Goal: Task Accomplishment & Management: Manage account settings

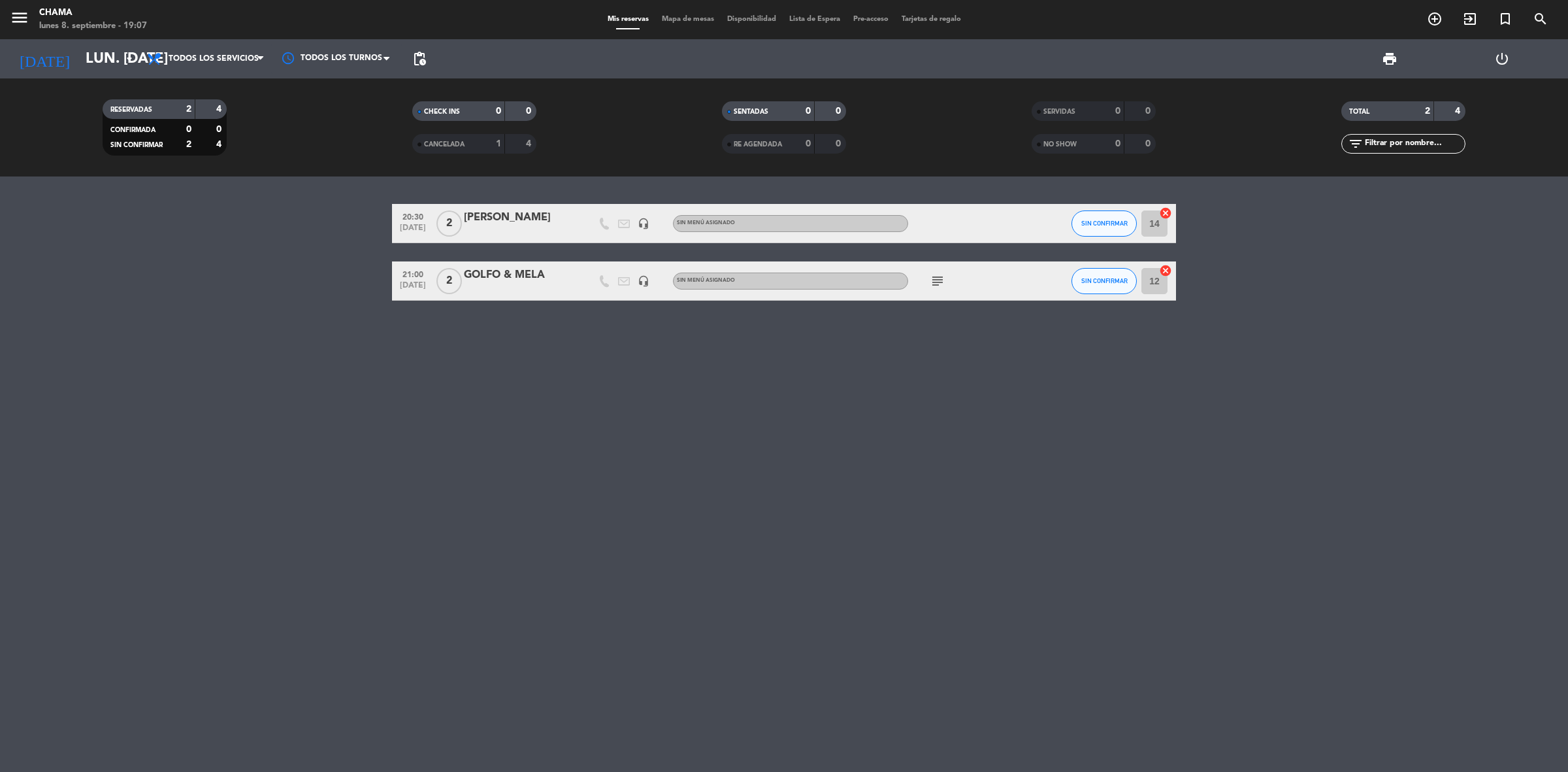
drag, startPoint x: 526, startPoint y: 232, endPoint x: 511, endPoint y: 577, distance: 345.3
click at [524, 523] on div "20:30 [DATE] 2 [PERSON_NAME] headset_mic Sin menú asignado SIN CONFIRMAR 14 can…" at bounding box center [784, 473] width 1568 height 595
click at [562, 395] on div "20:30 [DATE] 2 [PERSON_NAME] headset_mic Sin menú asignado SIN CONFIRMAR 14 can…" at bounding box center [784, 473] width 1568 height 595
click at [939, 279] on icon "subject" at bounding box center [937, 281] width 15 height 15
click at [1239, 524] on div "20:30 [DATE] 2 [PERSON_NAME] headset_mic Sin menú asignado SIN CONFIRMAR 14 can…" at bounding box center [784, 473] width 1568 height 595
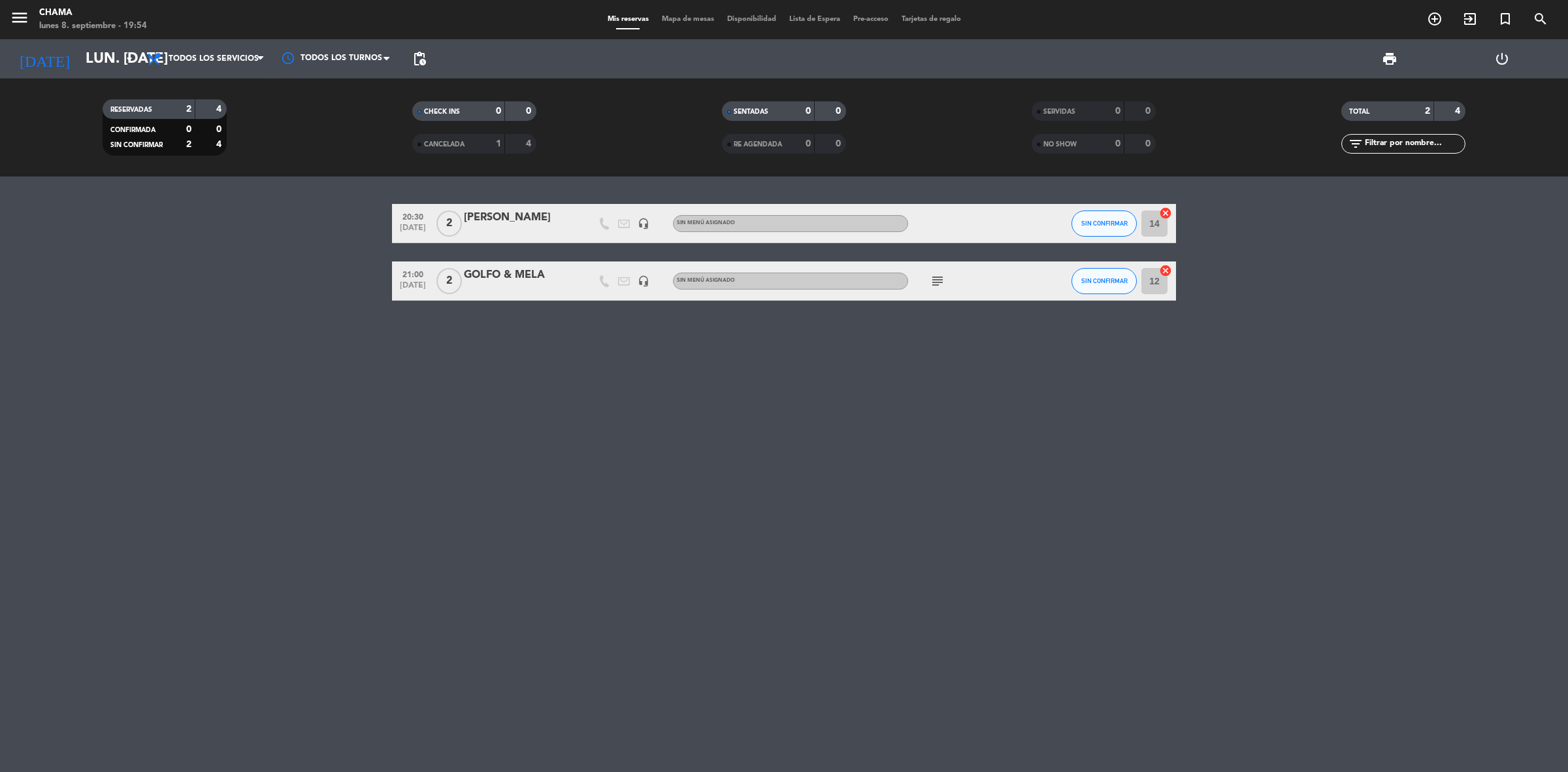
click at [941, 285] on icon "subject" at bounding box center [937, 281] width 15 height 15
click at [895, 399] on div "20:30 [DATE] 2 [PERSON_NAME] headset_mic Sin menú asignado SIN CONFIRMAR 14 can…" at bounding box center [784, 473] width 1568 height 595
click at [939, 284] on icon "subject" at bounding box center [937, 281] width 15 height 15
drag, startPoint x: 466, startPoint y: 273, endPoint x: 550, endPoint y: 283, distance: 84.6
click at [550, 283] on div "GOLFO & MELA" at bounding box center [519, 280] width 111 height 28
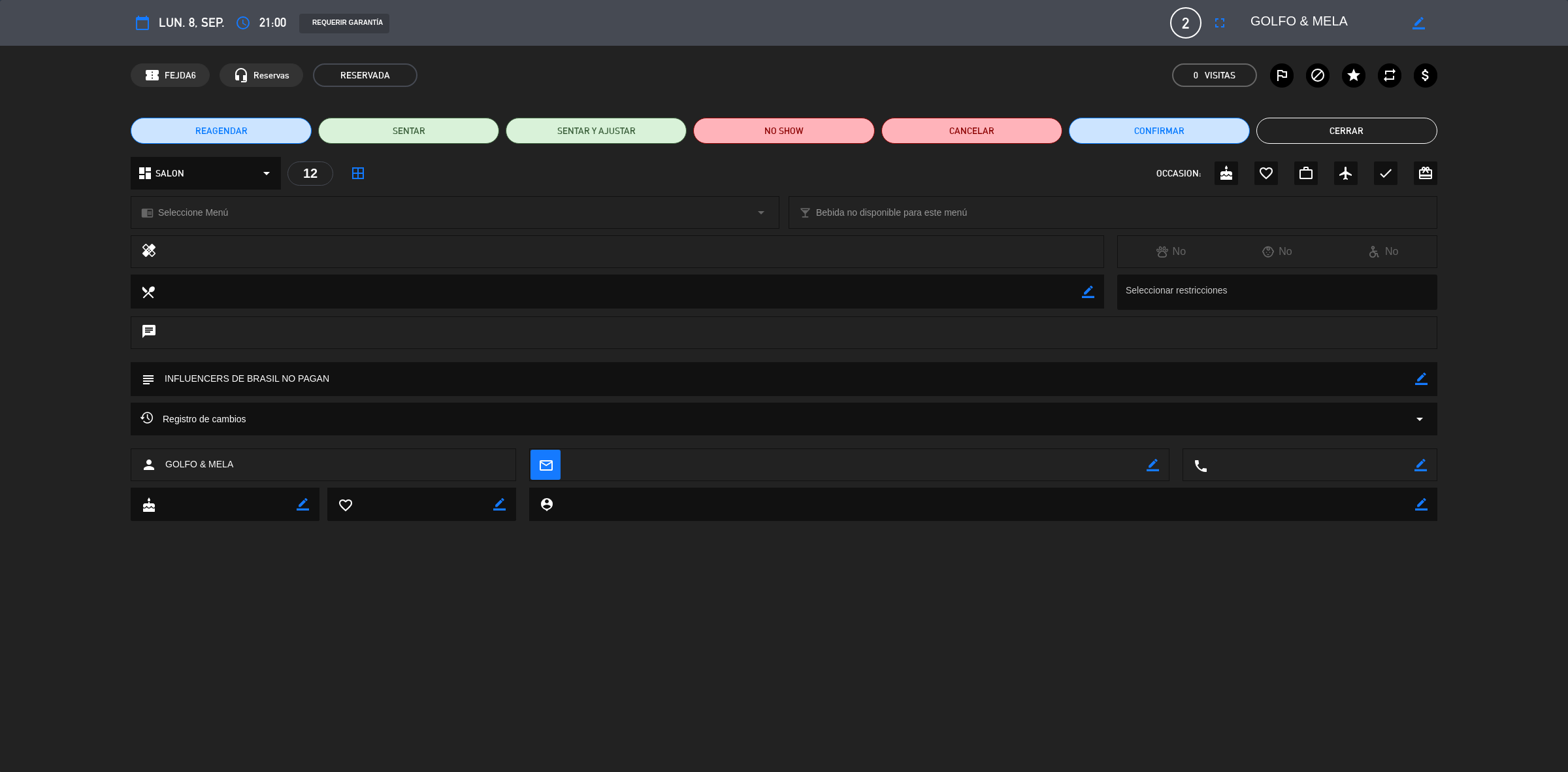
click at [1338, 132] on button "Cerrar" at bounding box center [1347, 131] width 181 height 26
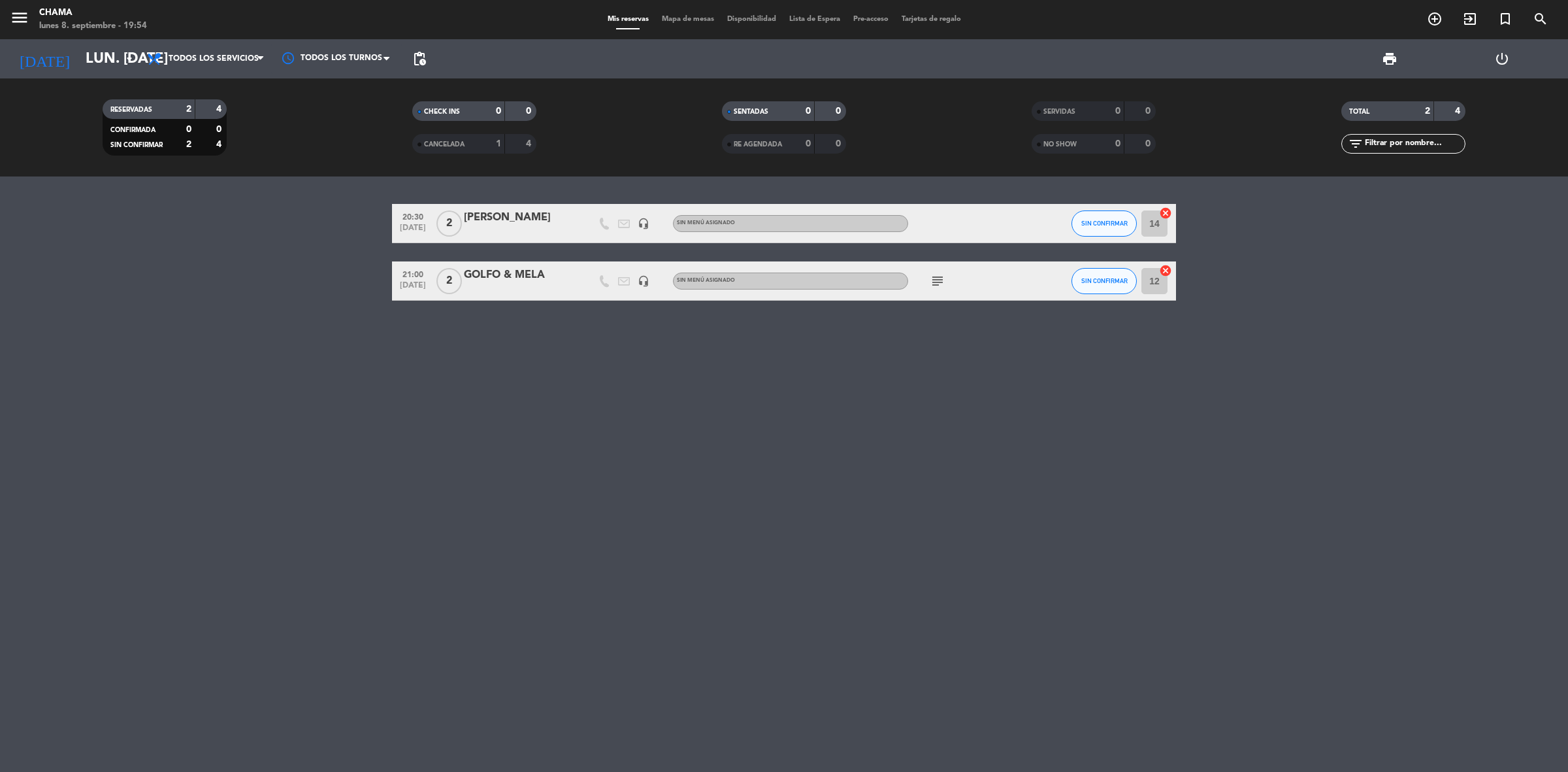
click at [933, 280] on icon "subject" at bounding box center [937, 281] width 15 height 15
click at [488, 274] on div "GOLFO & MELA" at bounding box center [519, 275] width 111 height 17
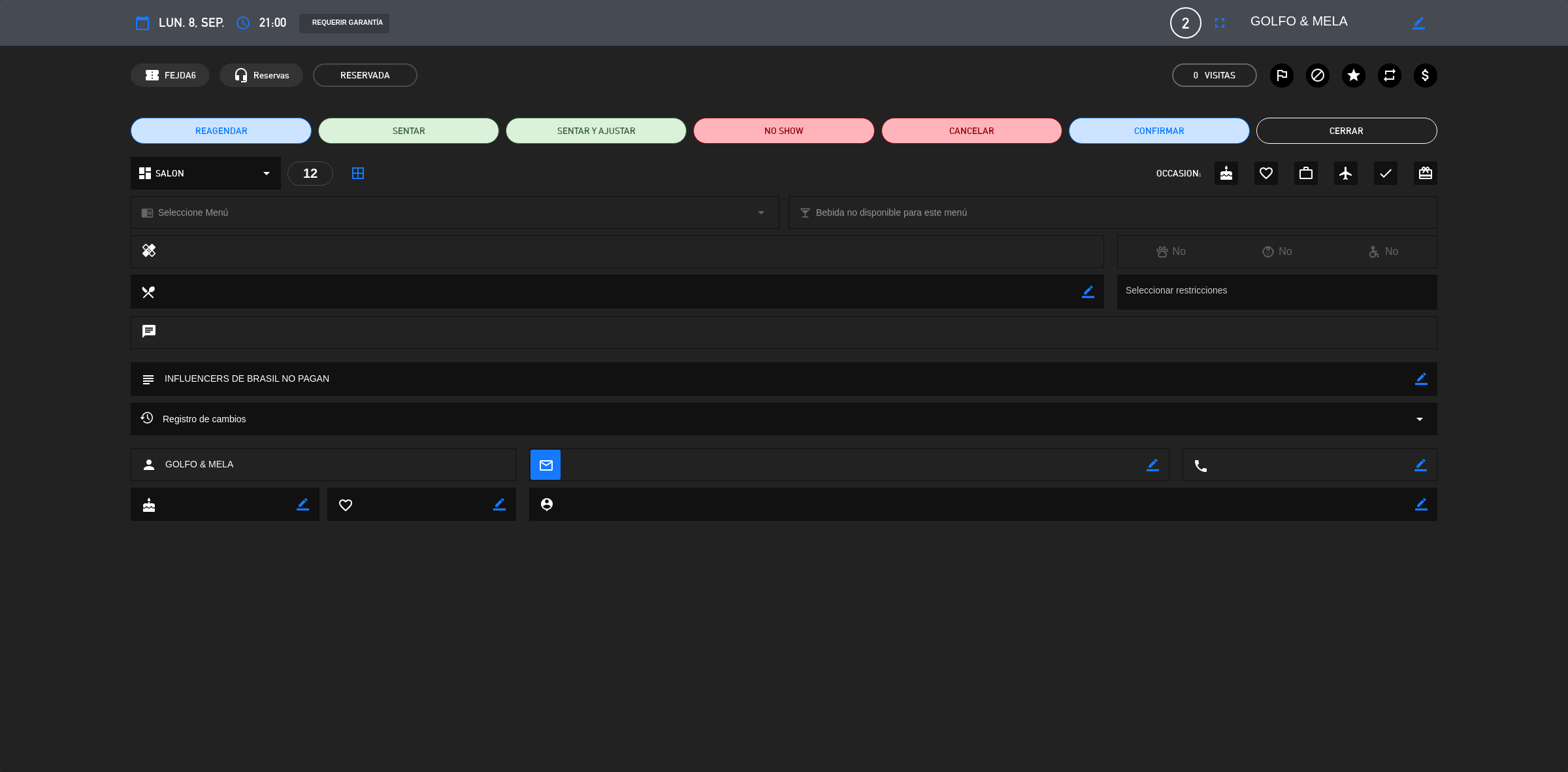
click at [233, 139] on button "REAGENDAR" at bounding box center [221, 131] width 181 height 26
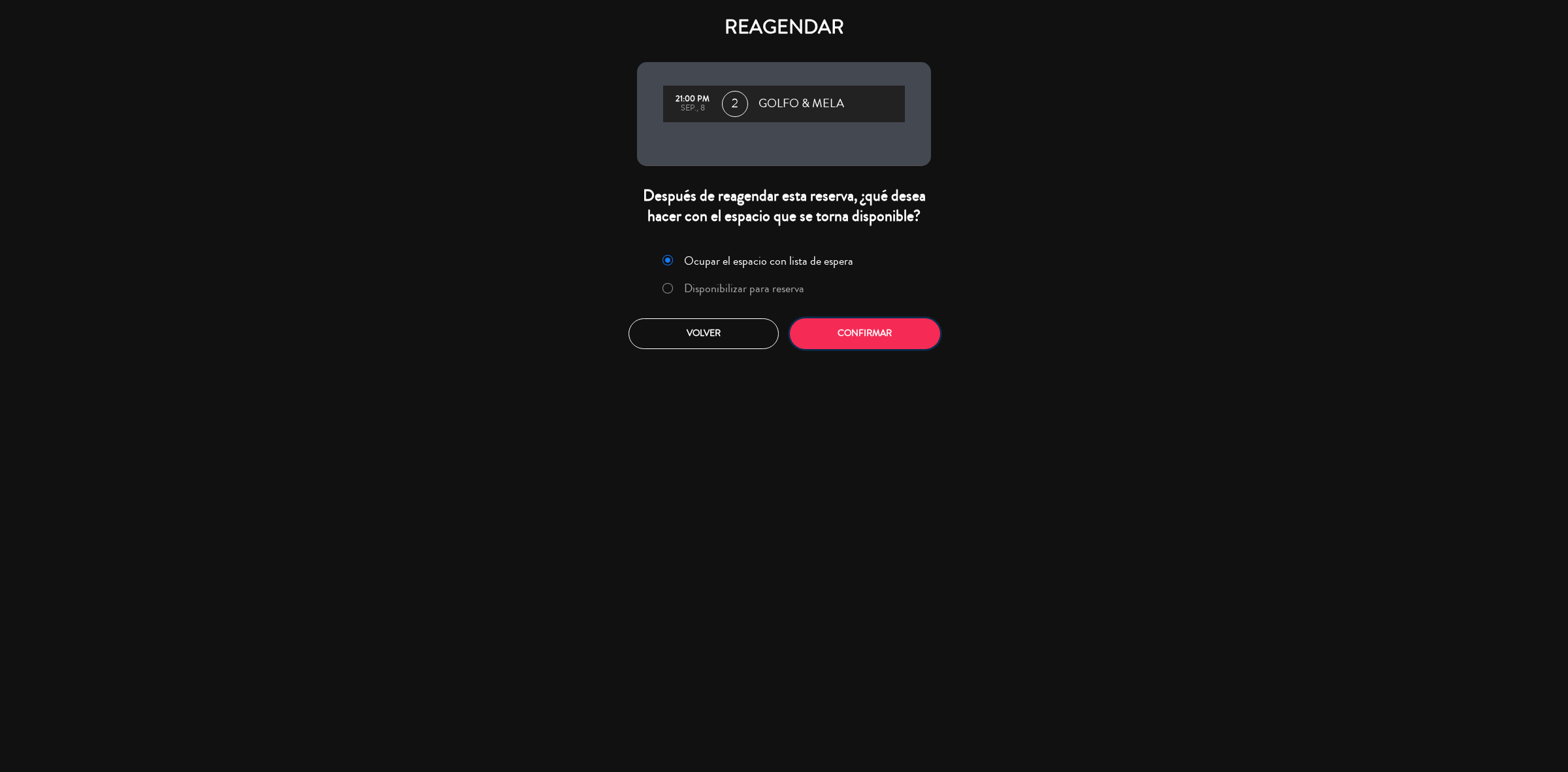
click at [877, 343] on button "Confirmar" at bounding box center [865, 334] width 150 height 31
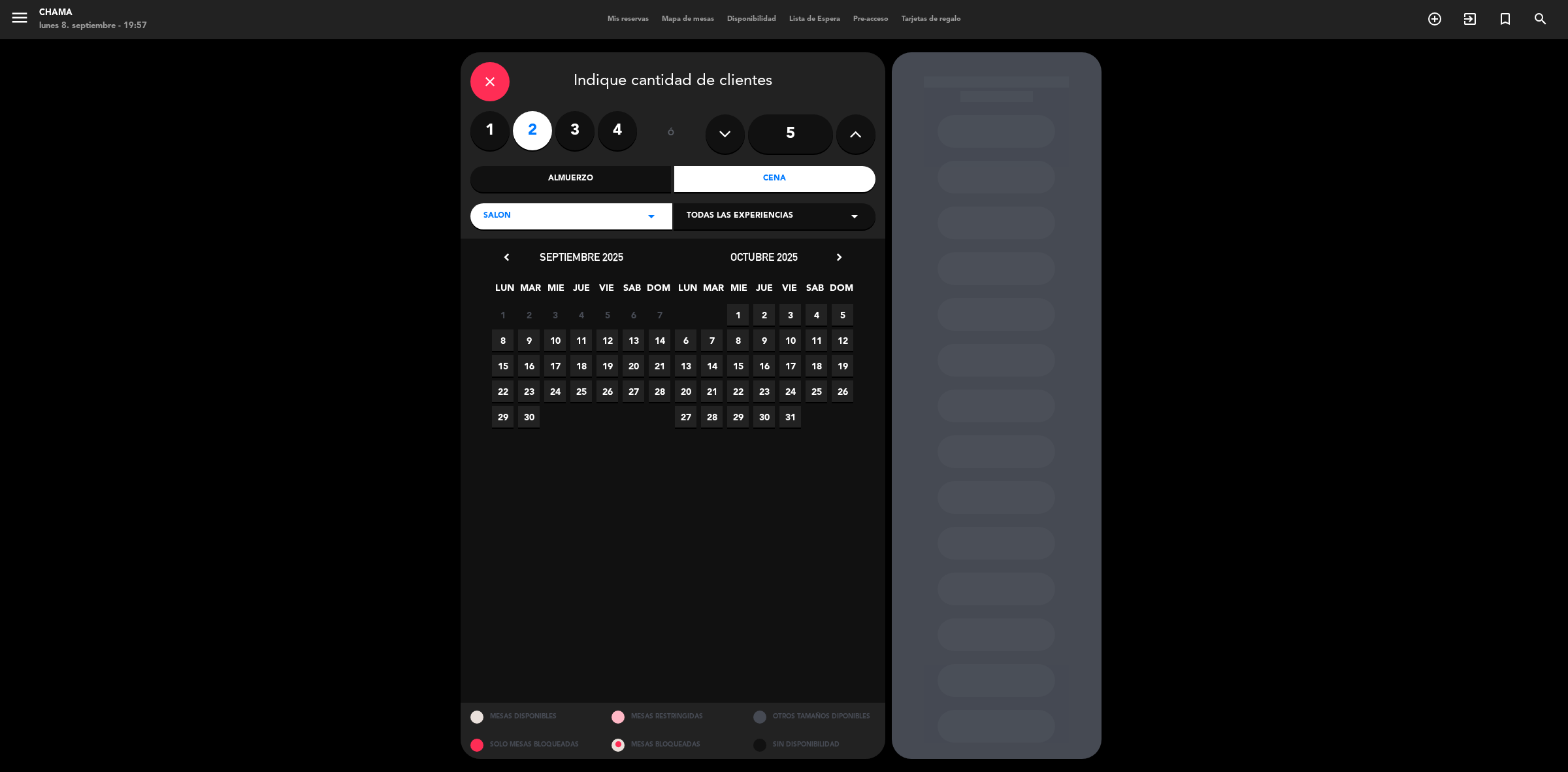
click at [529, 345] on span "9" at bounding box center [529, 340] width 21 height 21
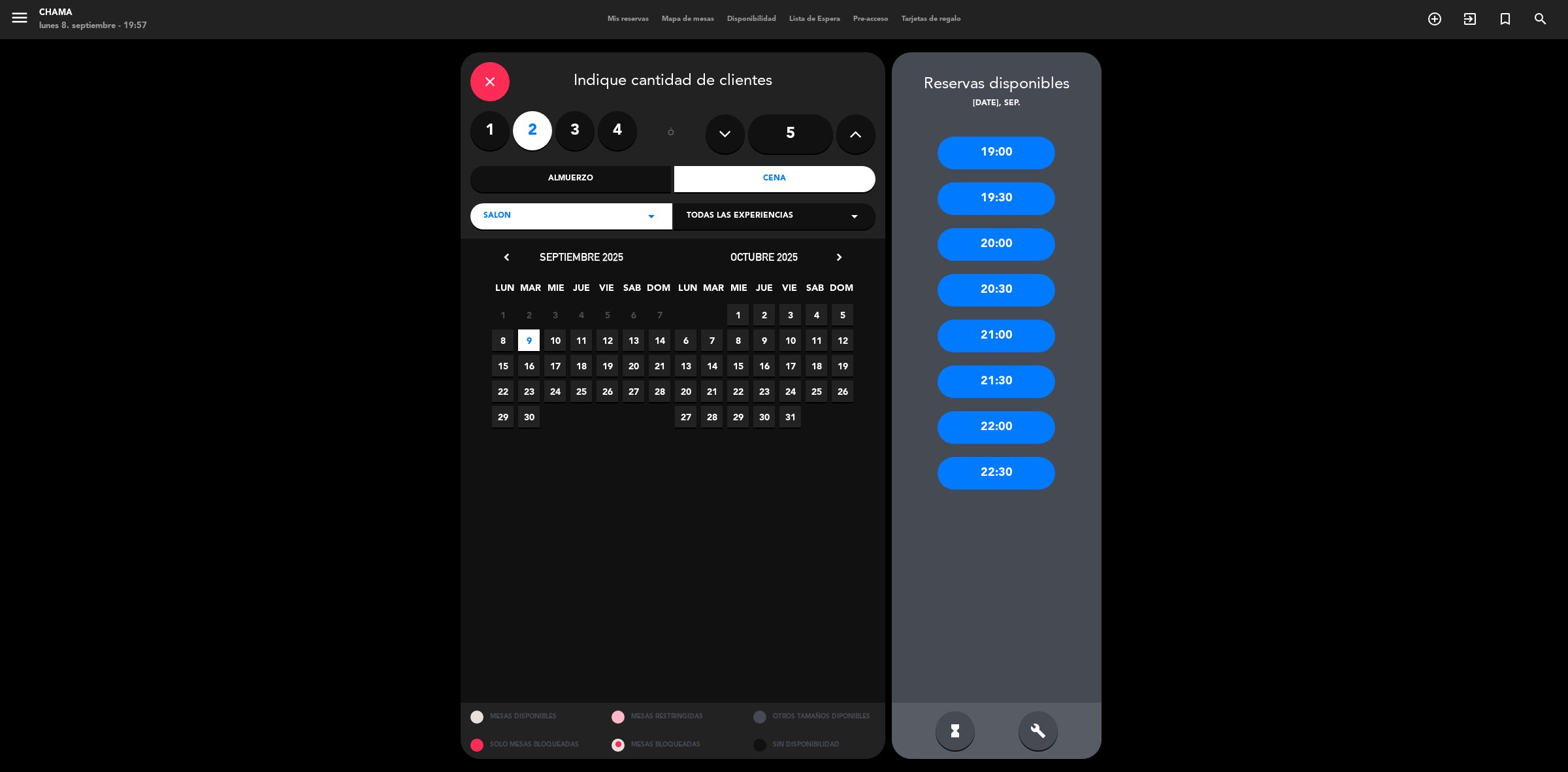
click at [1009, 292] on div "20:30" at bounding box center [996, 290] width 118 height 33
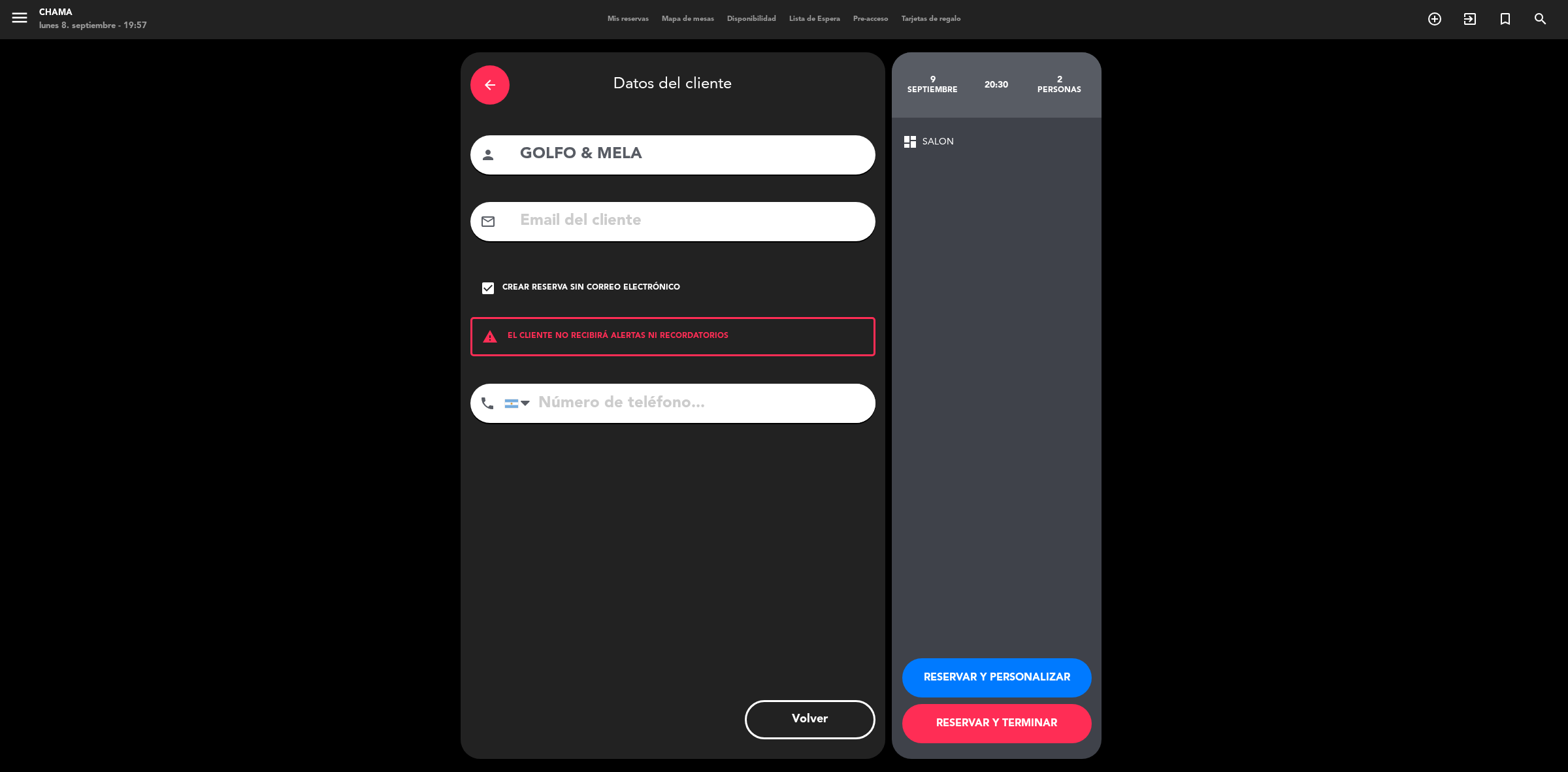
click at [1040, 721] on button "RESERVAR Y TERMINAR" at bounding box center [996, 723] width 189 height 39
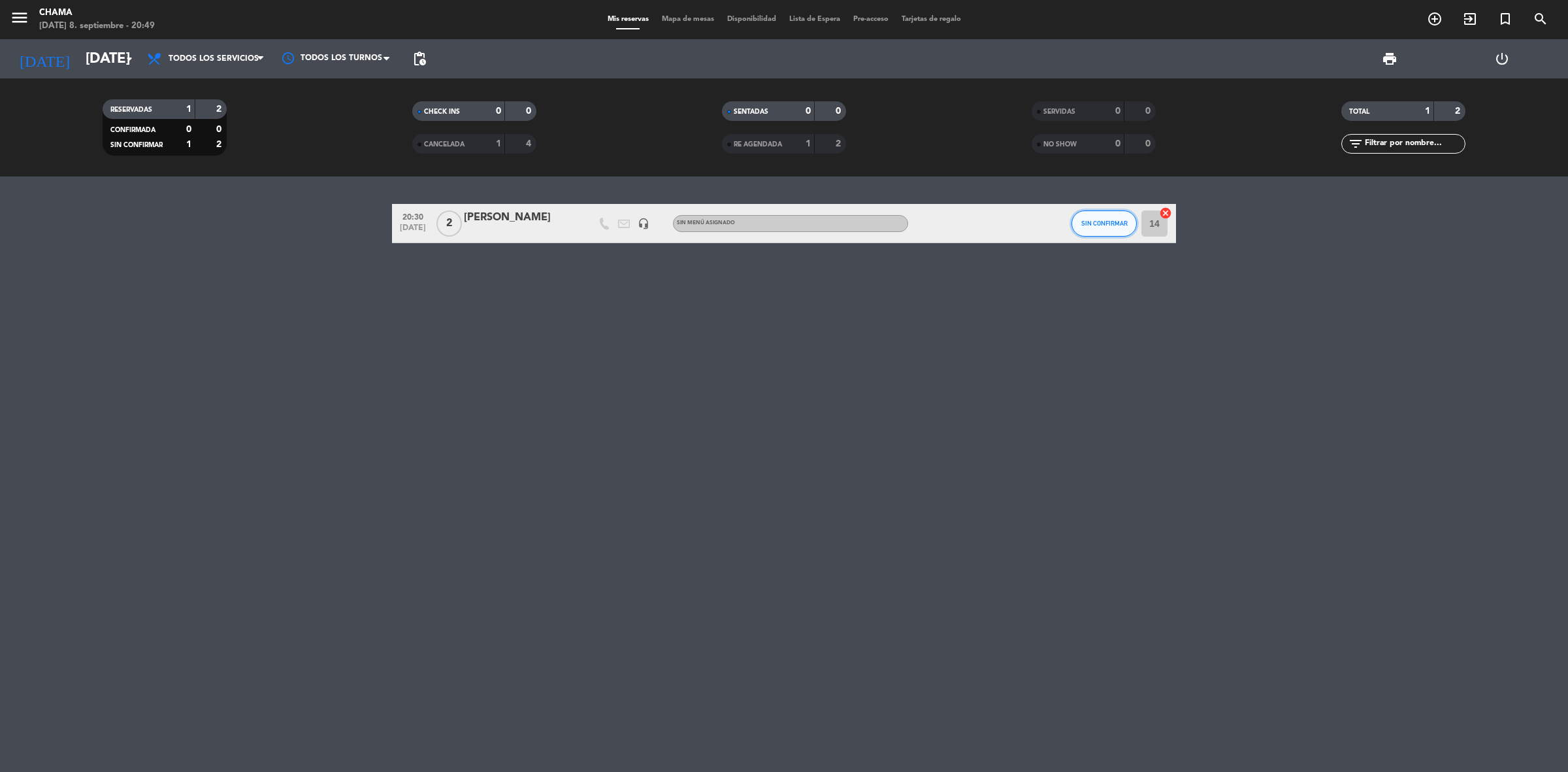
click at [1109, 223] on span "SIN CONFIRMAR" at bounding box center [1104, 223] width 47 height 7
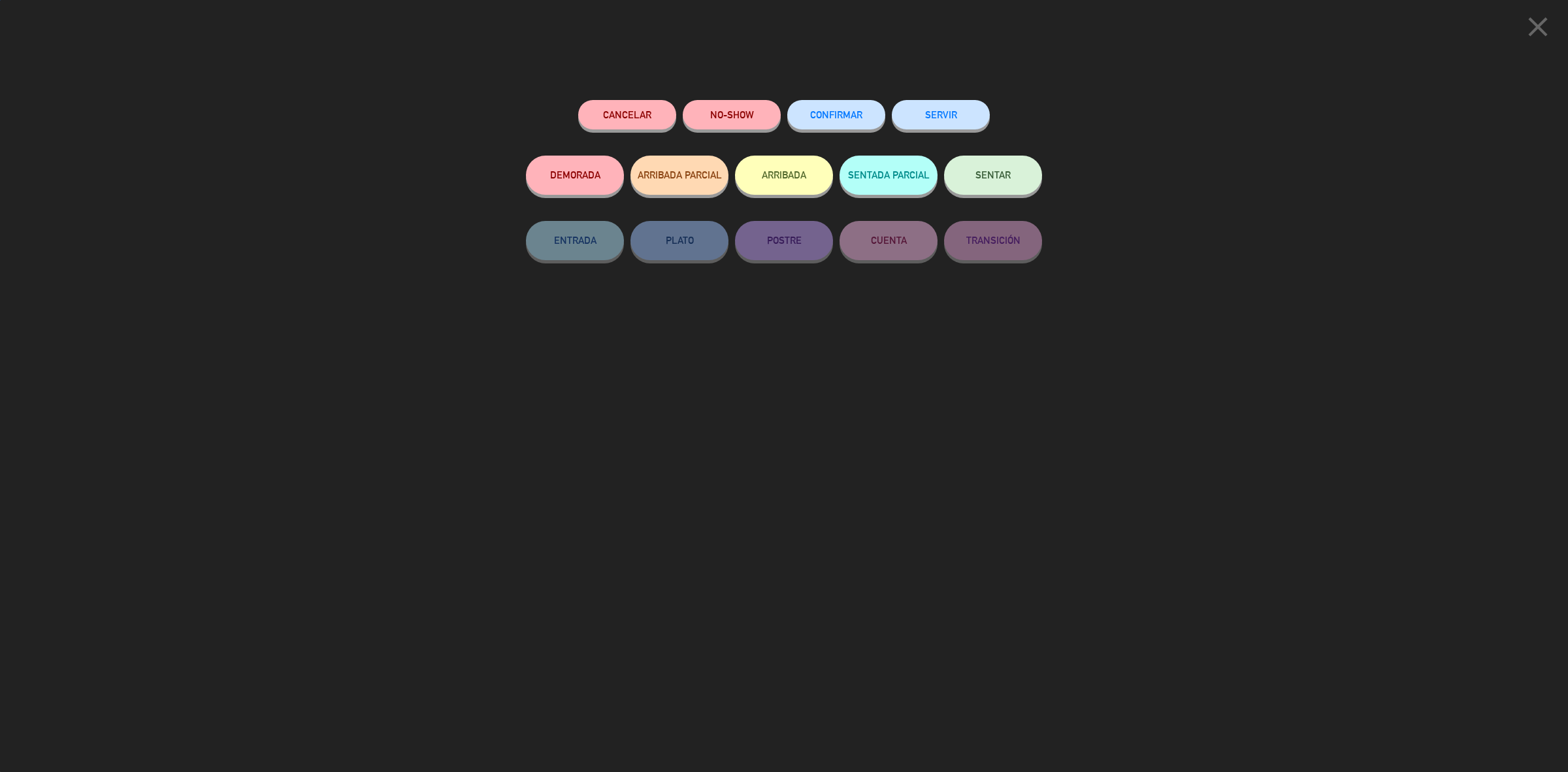
click at [960, 182] on button "SENTAR" at bounding box center [993, 175] width 98 height 39
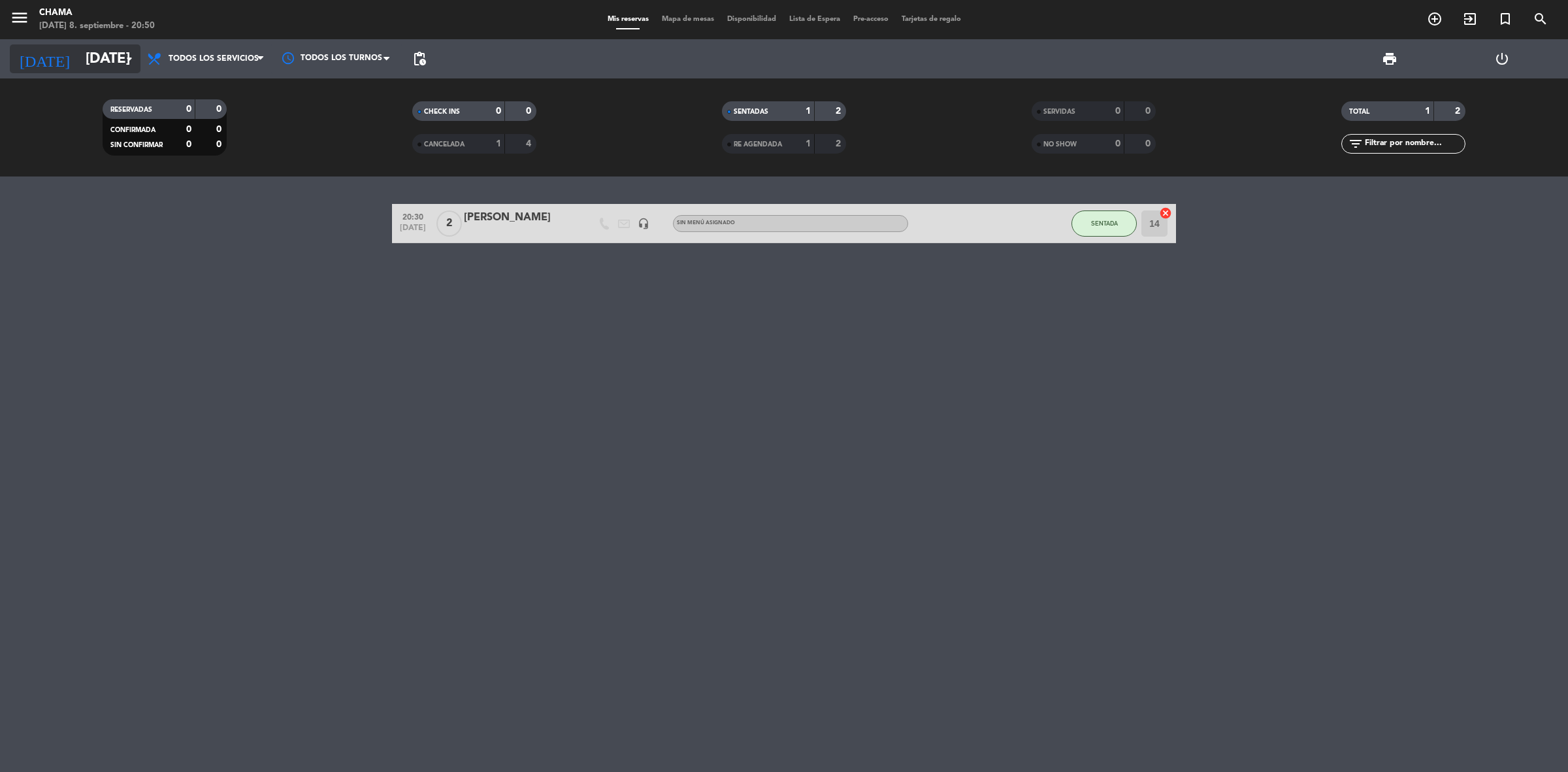
click at [79, 53] on input "[DATE]" at bounding box center [170, 59] width 182 height 29
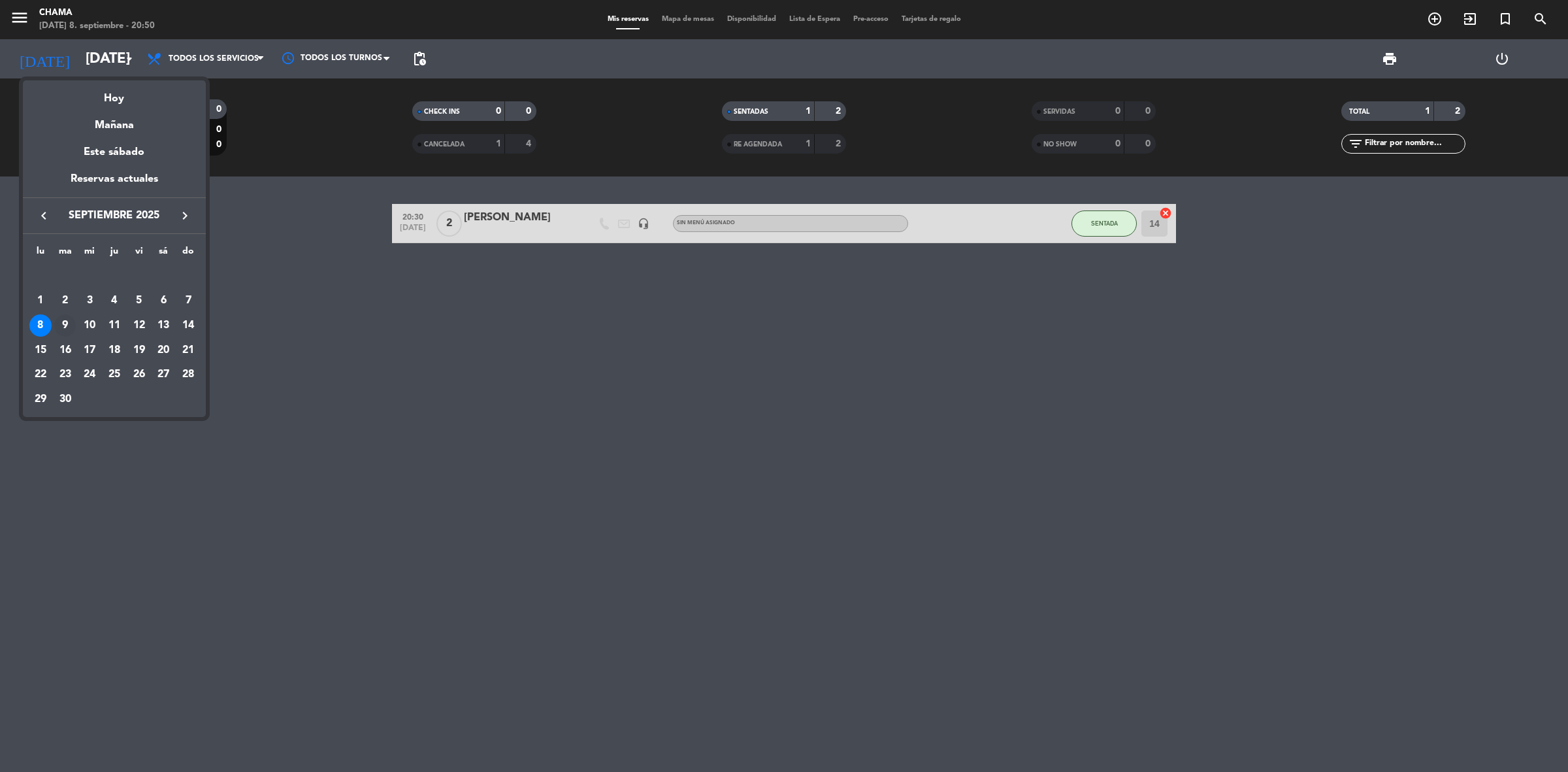
click at [67, 319] on div "9" at bounding box center [65, 325] width 22 height 22
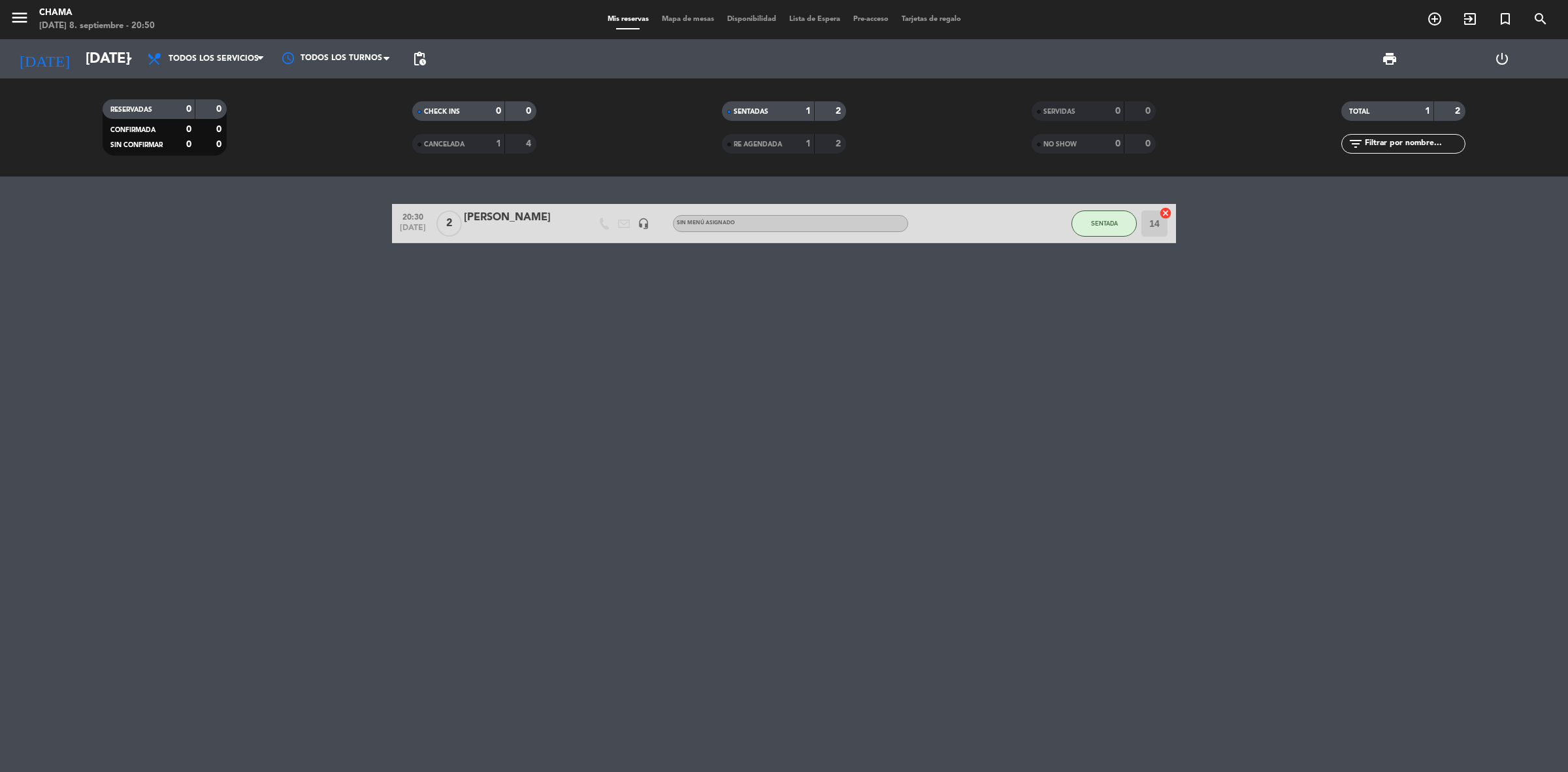
type input "[DATE]"
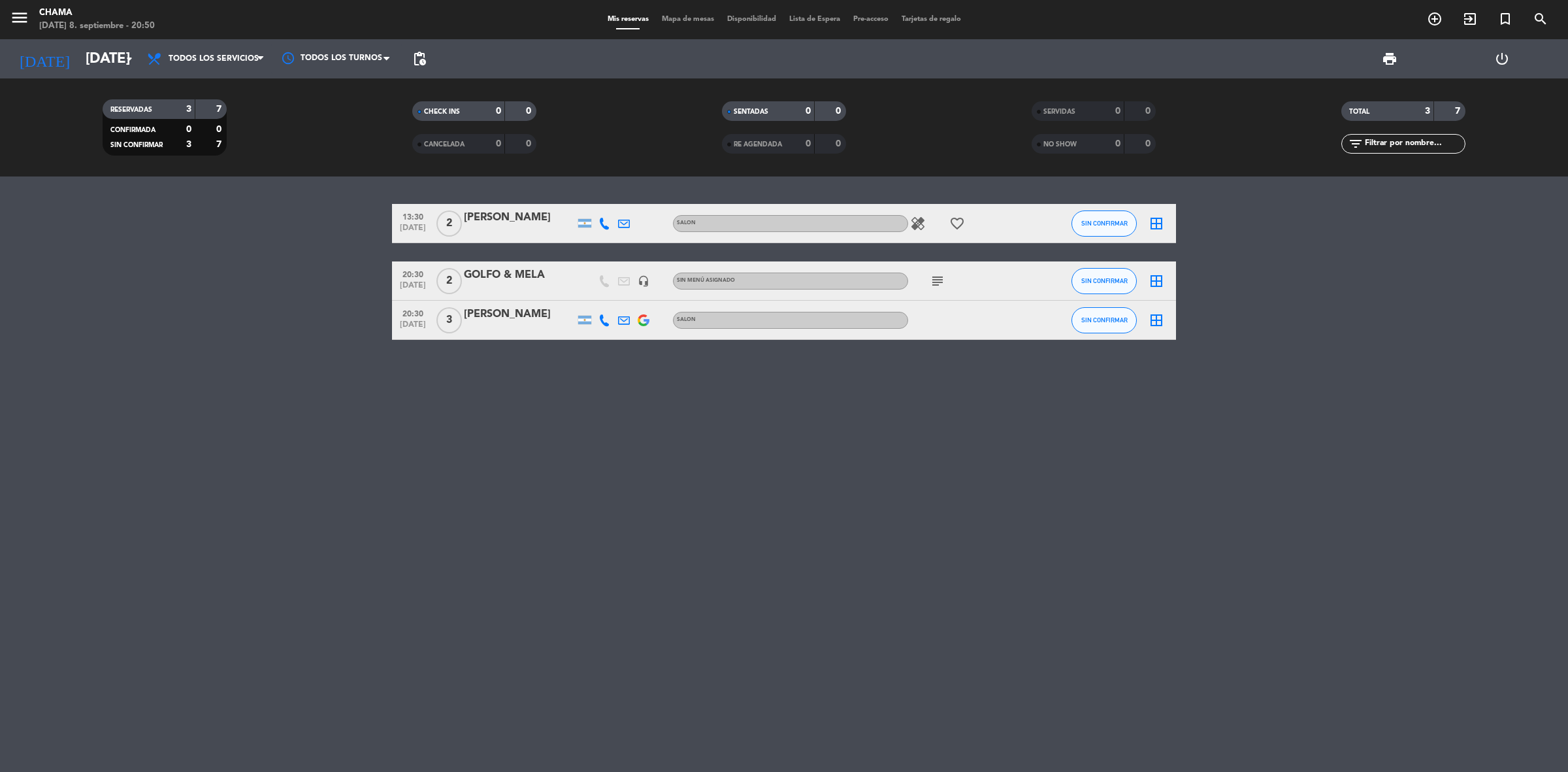
click at [792, 435] on div "13:30 sep. 9 2 SAUL GONZALEZ SALON healing favorite_border SIN CONFIRMAR border…" at bounding box center [784, 473] width 1568 height 595
drag, startPoint x: 915, startPoint y: 212, endPoint x: 949, endPoint y: 224, distance: 36.1
click at [918, 212] on div "healing favorite_border" at bounding box center [967, 223] width 118 height 38
click at [955, 225] on icon "favorite_border" at bounding box center [957, 224] width 15 height 15
drag, startPoint x: 915, startPoint y: 222, endPoint x: 931, endPoint y: 234, distance: 20.0
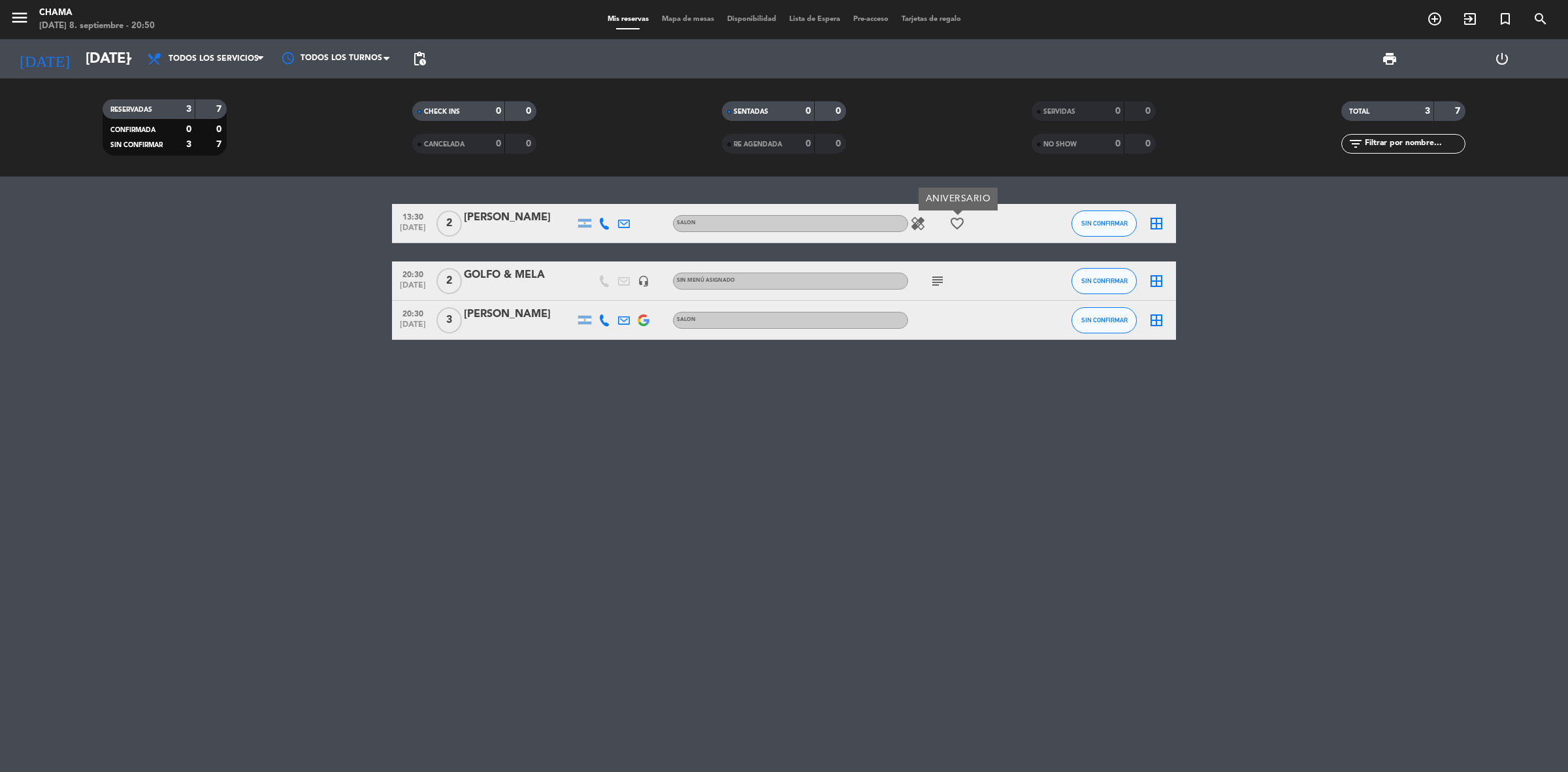
click at [918, 222] on icon "healing" at bounding box center [918, 224] width 15 height 15
click at [480, 311] on div "Nora Rozen" at bounding box center [519, 314] width 111 height 17
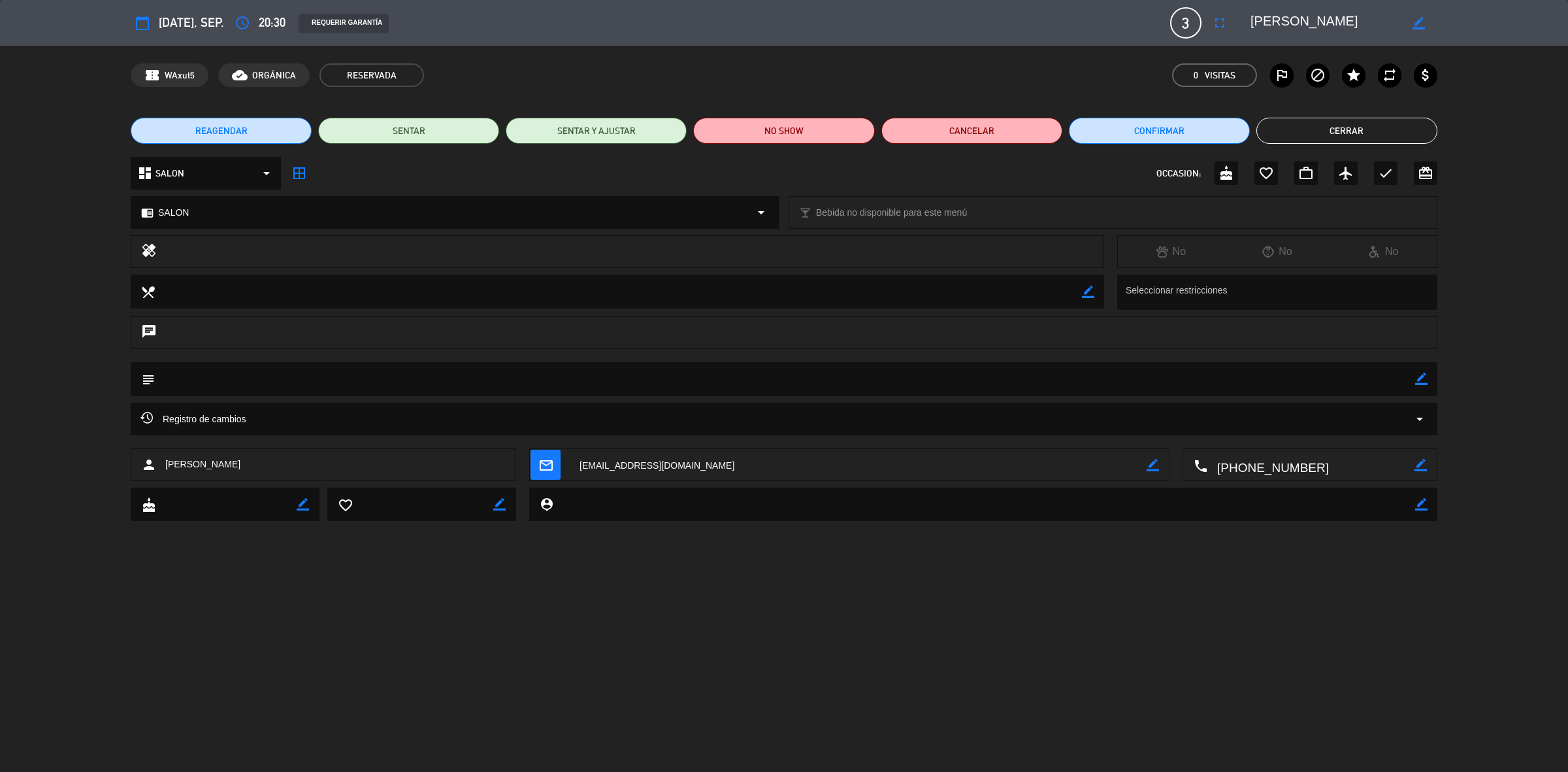
click at [1372, 137] on button "Cerrar" at bounding box center [1347, 131] width 181 height 26
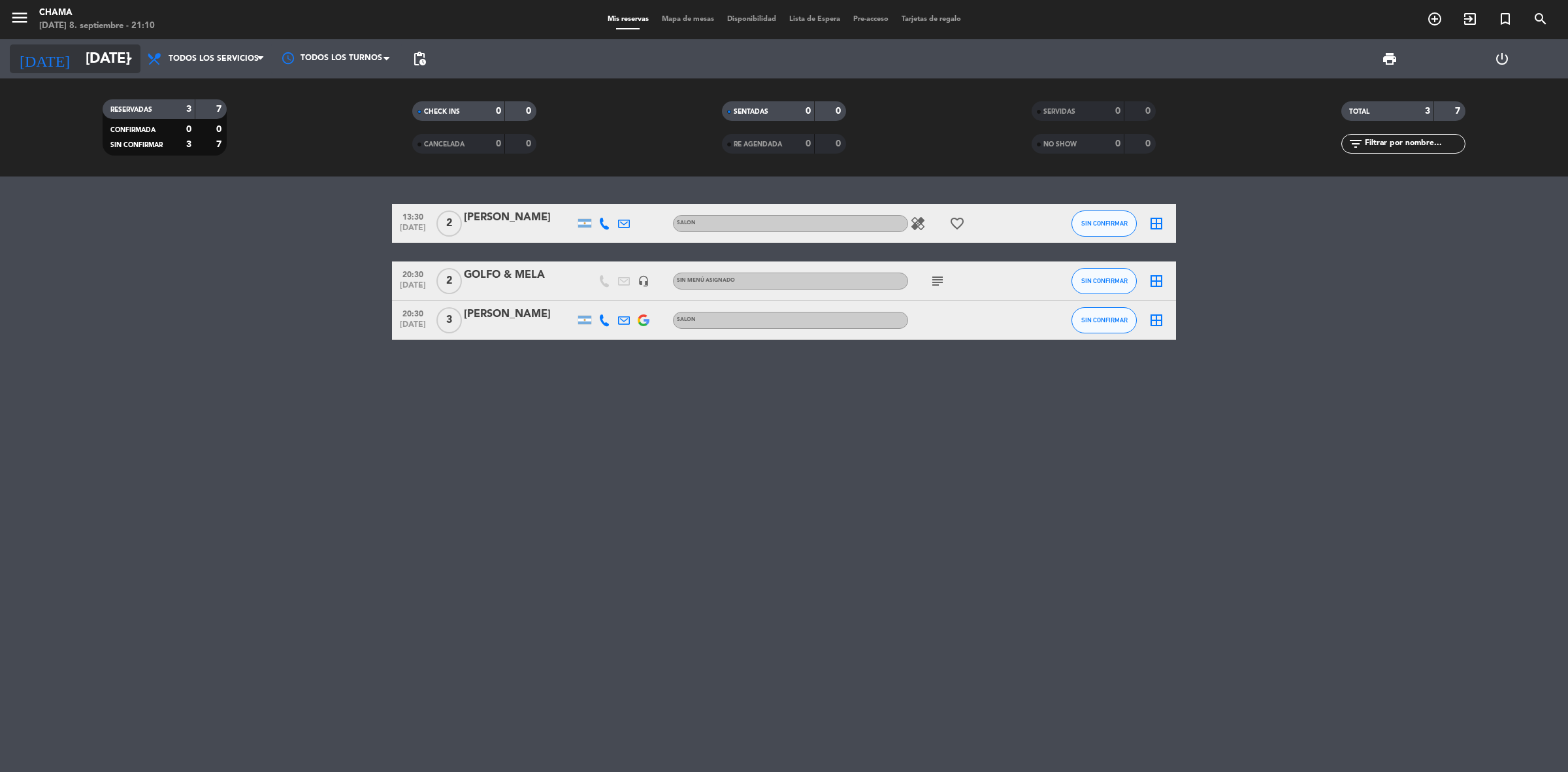
click at [109, 54] on input "mar. 9 sep." at bounding box center [170, 59] width 182 height 29
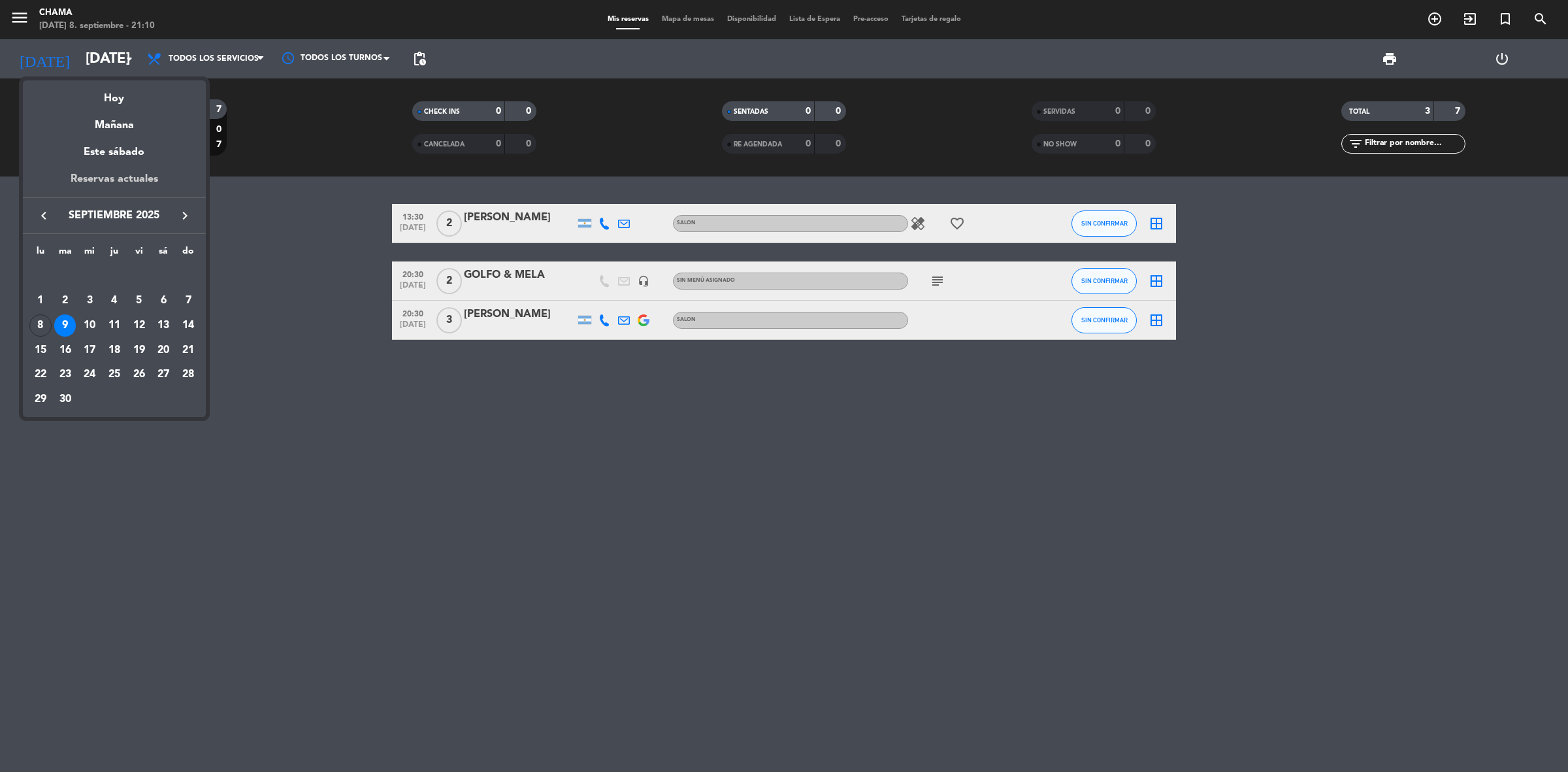
click at [124, 173] on div "Reservas actuales" at bounding box center [114, 184] width 183 height 27
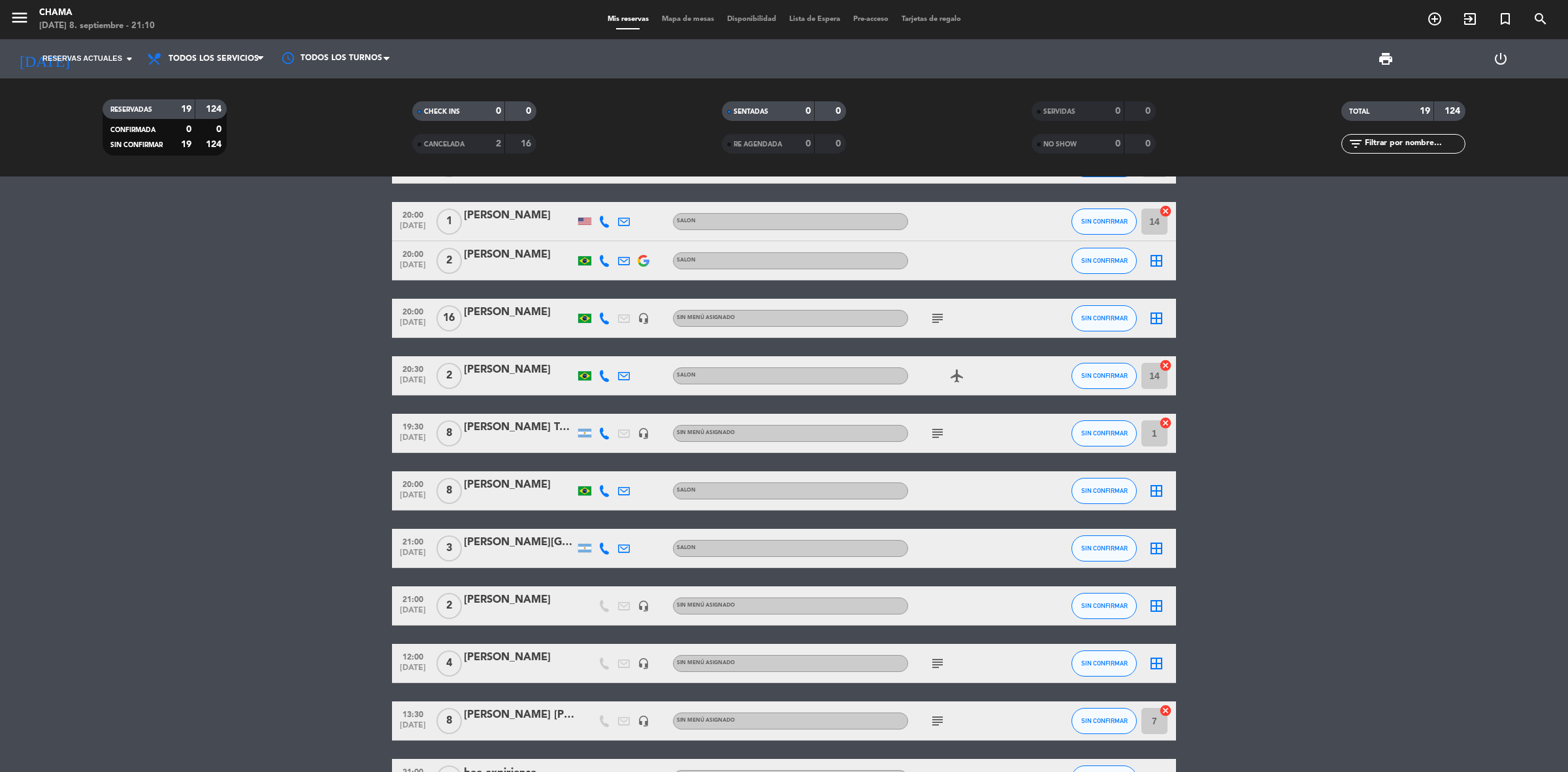
scroll to position [90, 0]
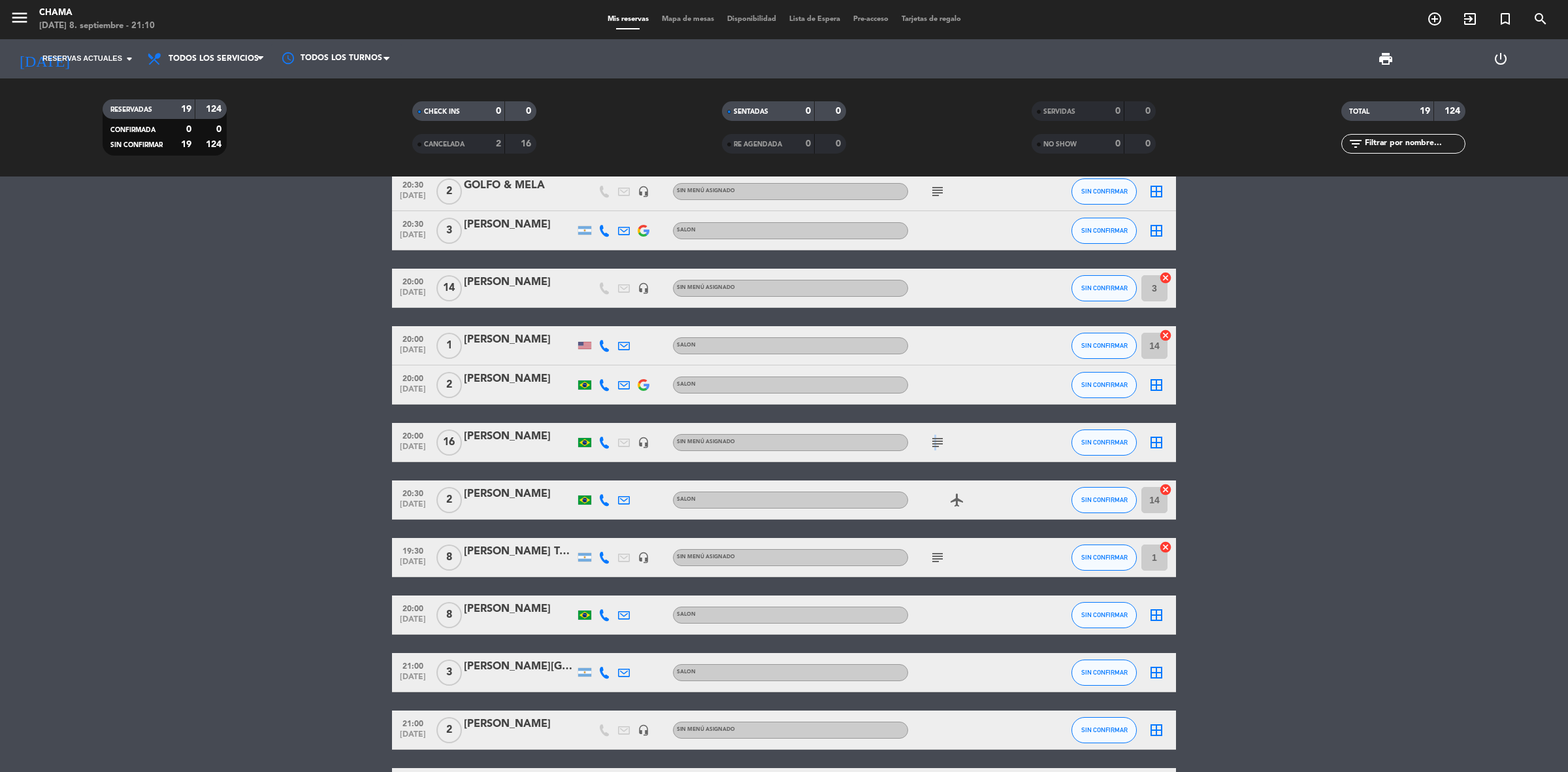
click at [933, 443] on icon "subject" at bounding box center [937, 442] width 15 height 15
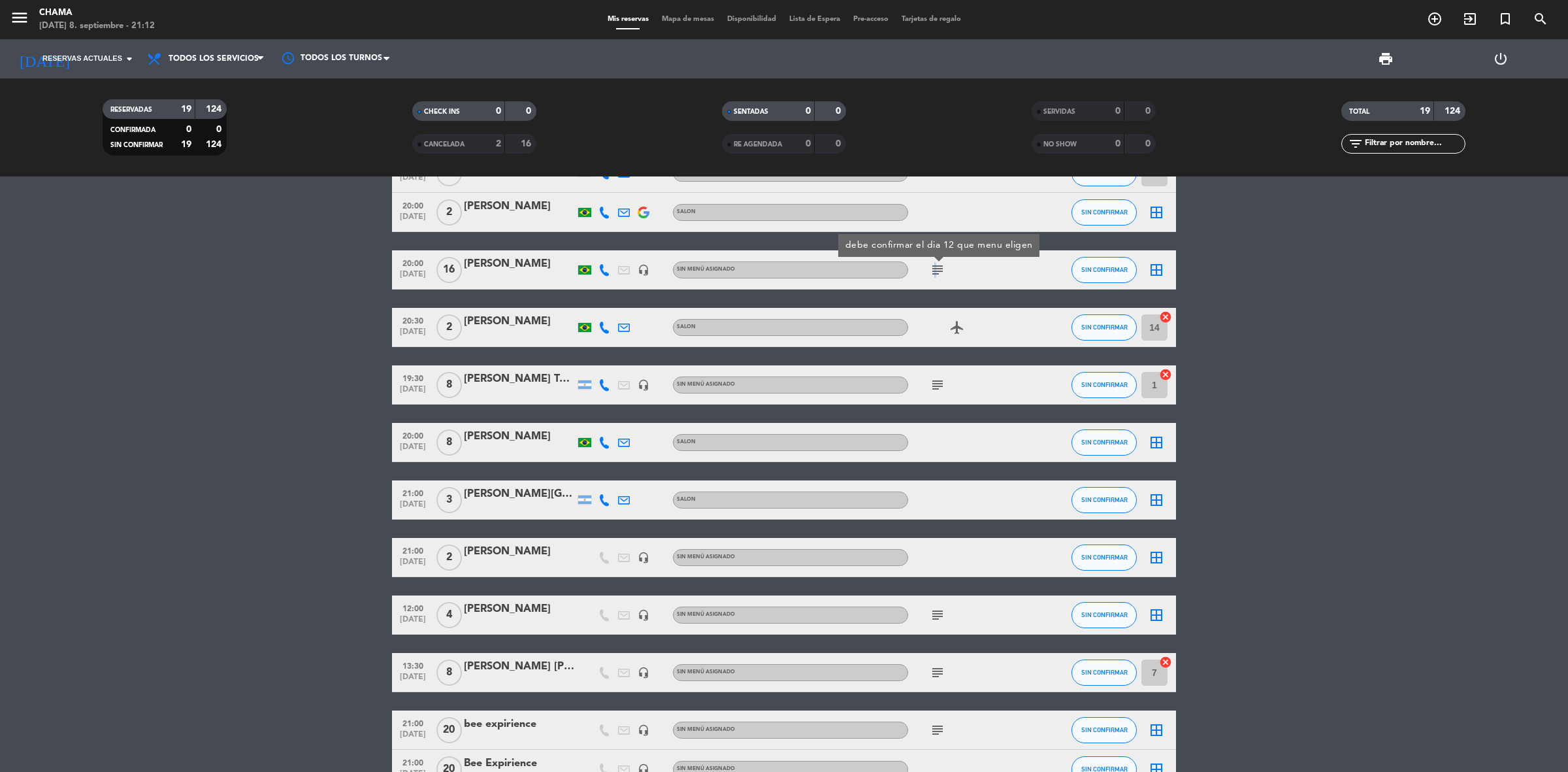
scroll to position [0, 0]
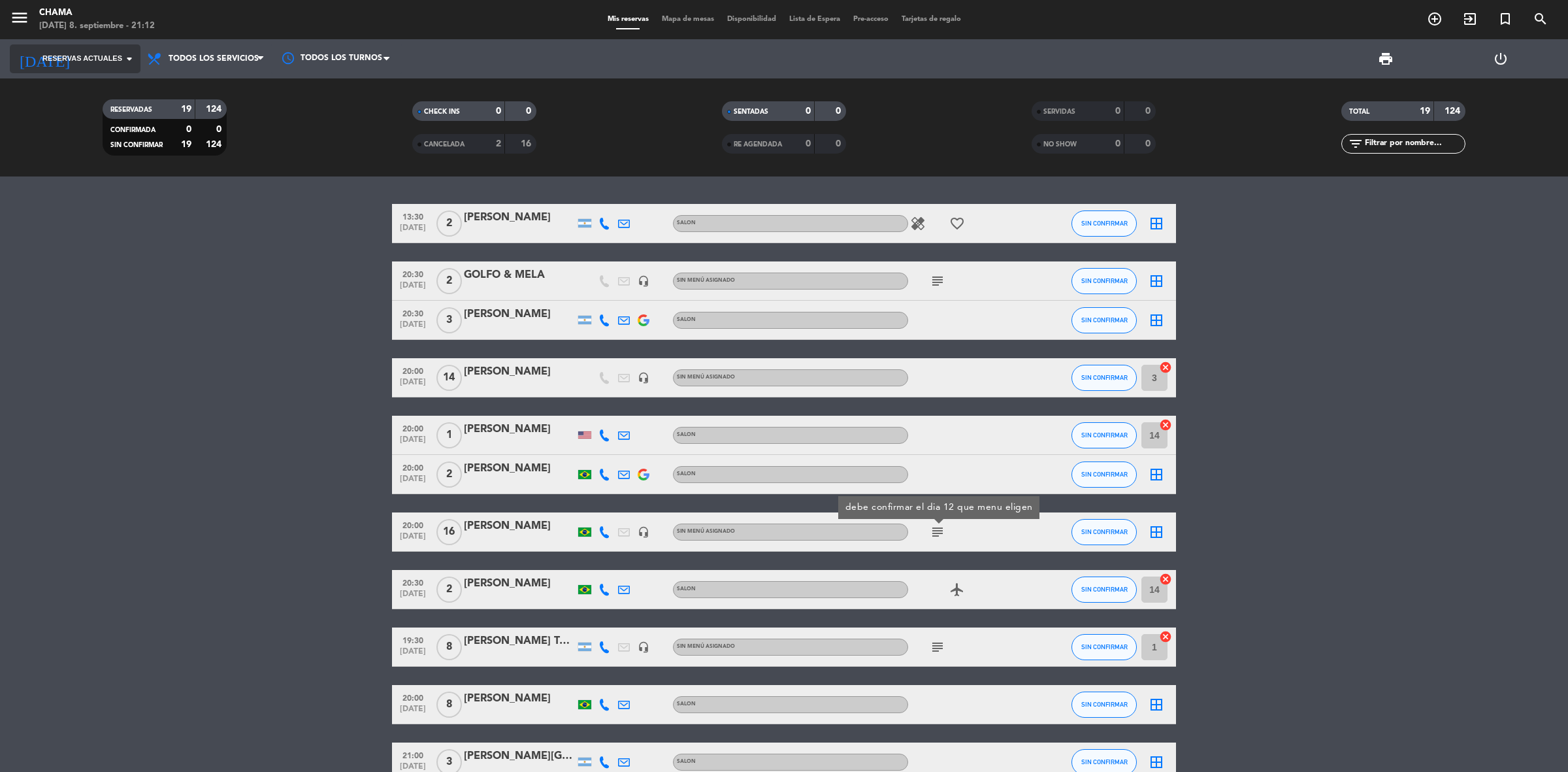
click at [113, 50] on input at bounding box center [170, 59] width 182 height 29
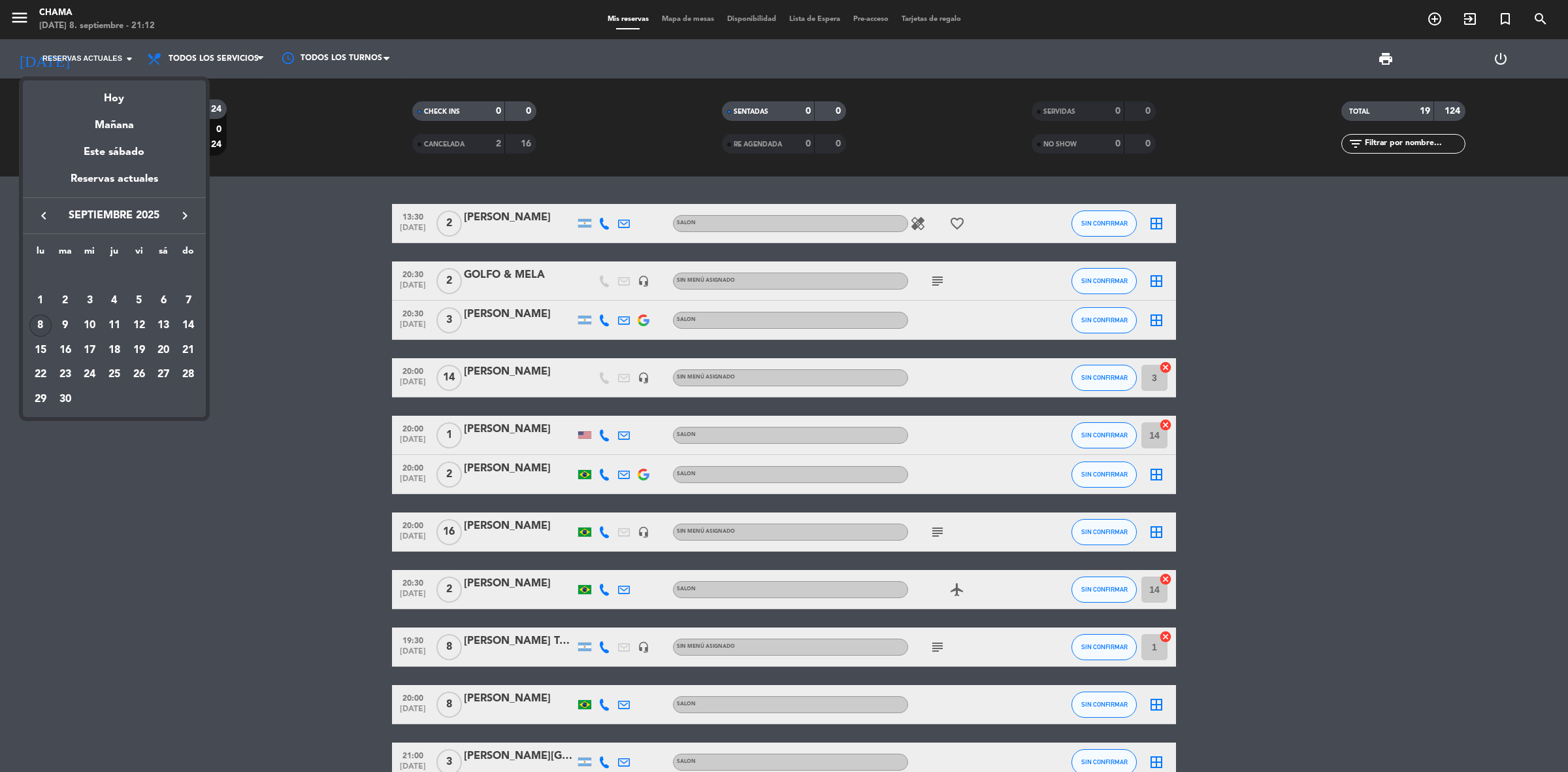
drag, startPoint x: 126, startPoint y: 95, endPoint x: 149, endPoint y: 80, distance: 27.5
click at [126, 96] on div "Hoy" at bounding box center [114, 93] width 183 height 27
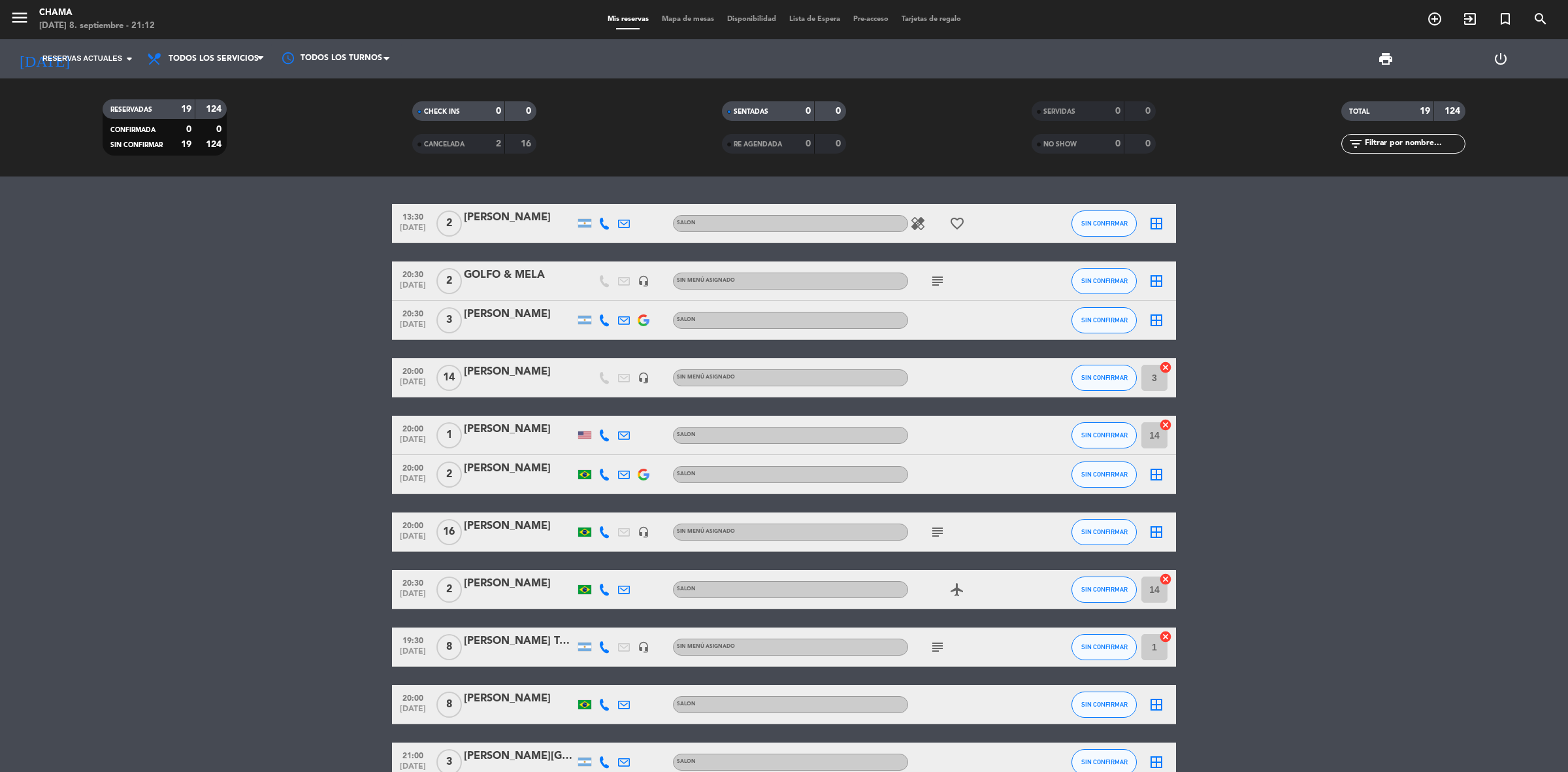
type input "lun. [DATE]"
